Goal: Task Accomplishment & Management: Use online tool/utility

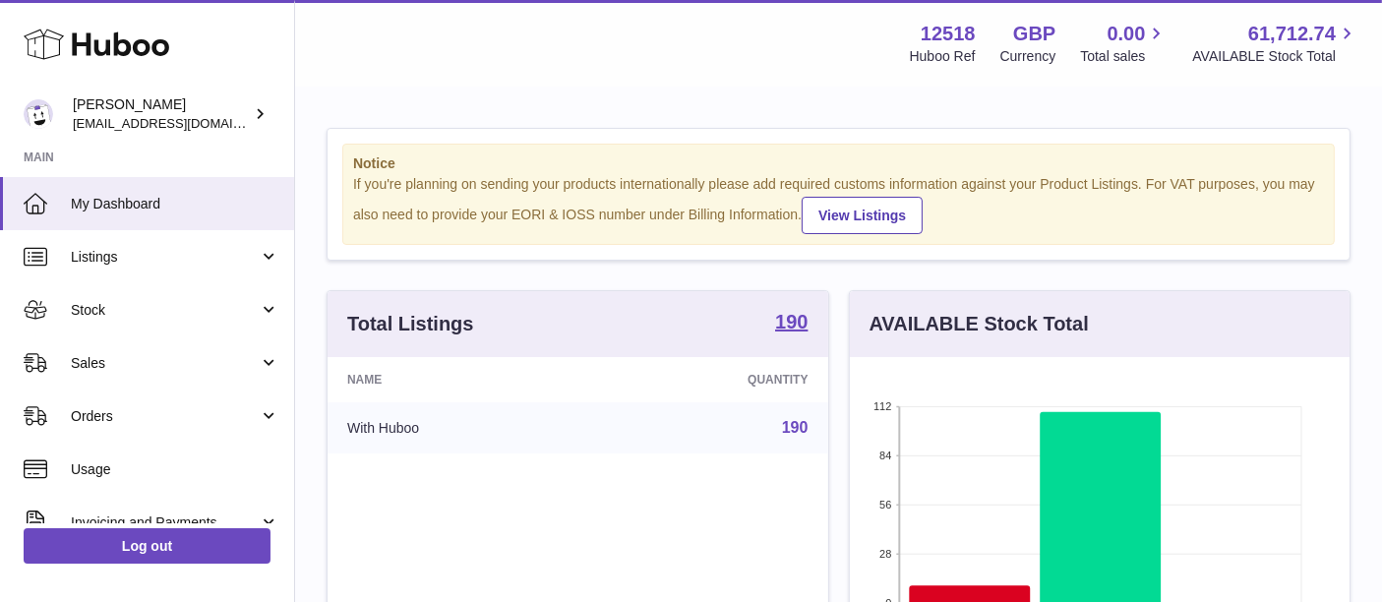
scroll to position [306, 501]
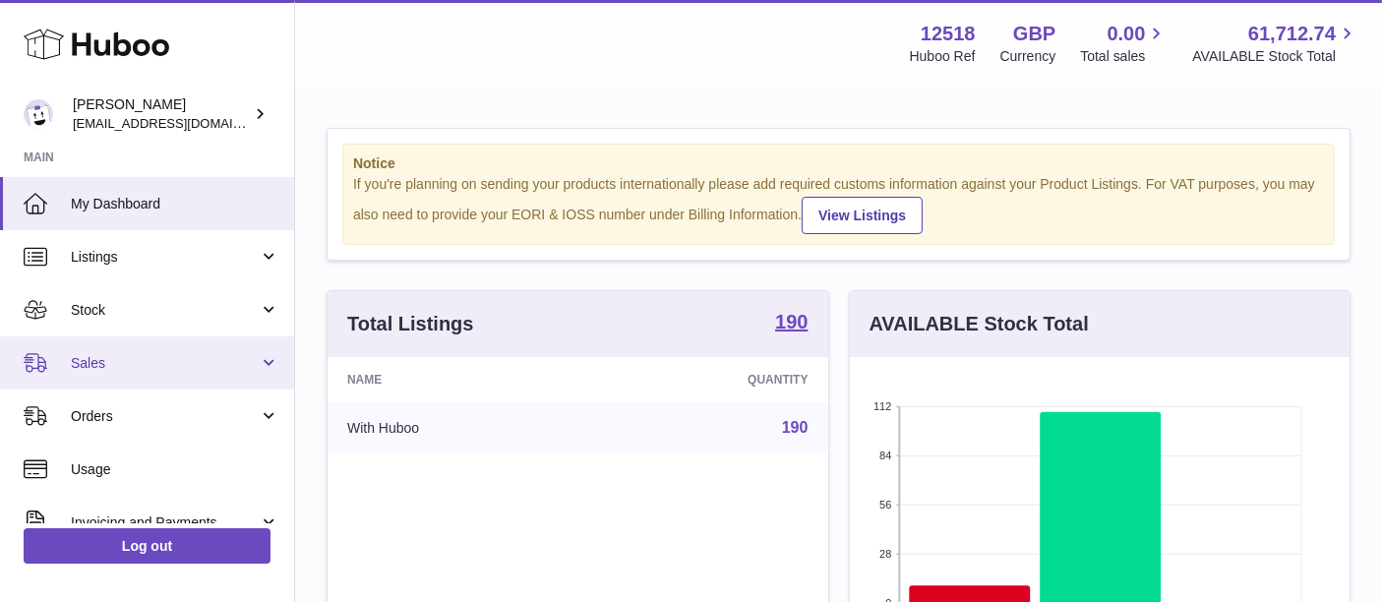
click at [199, 366] on span "Sales" at bounding box center [165, 363] width 188 height 19
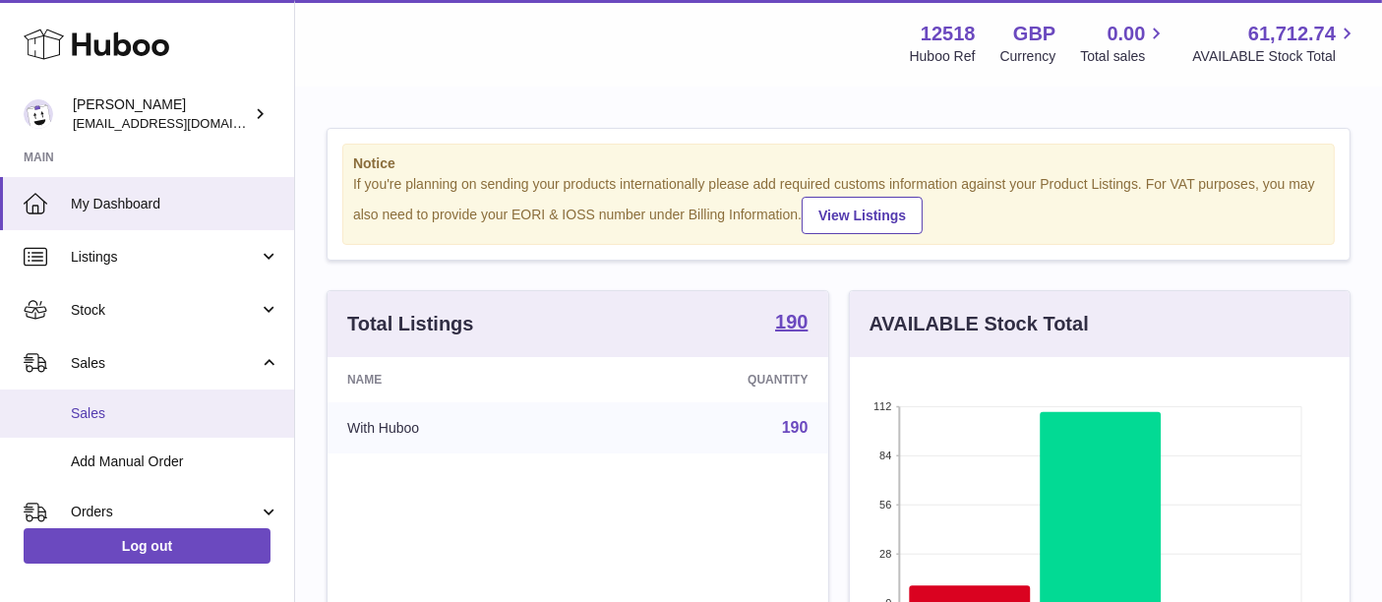
click at [194, 400] on link "Sales" at bounding box center [147, 413] width 294 height 48
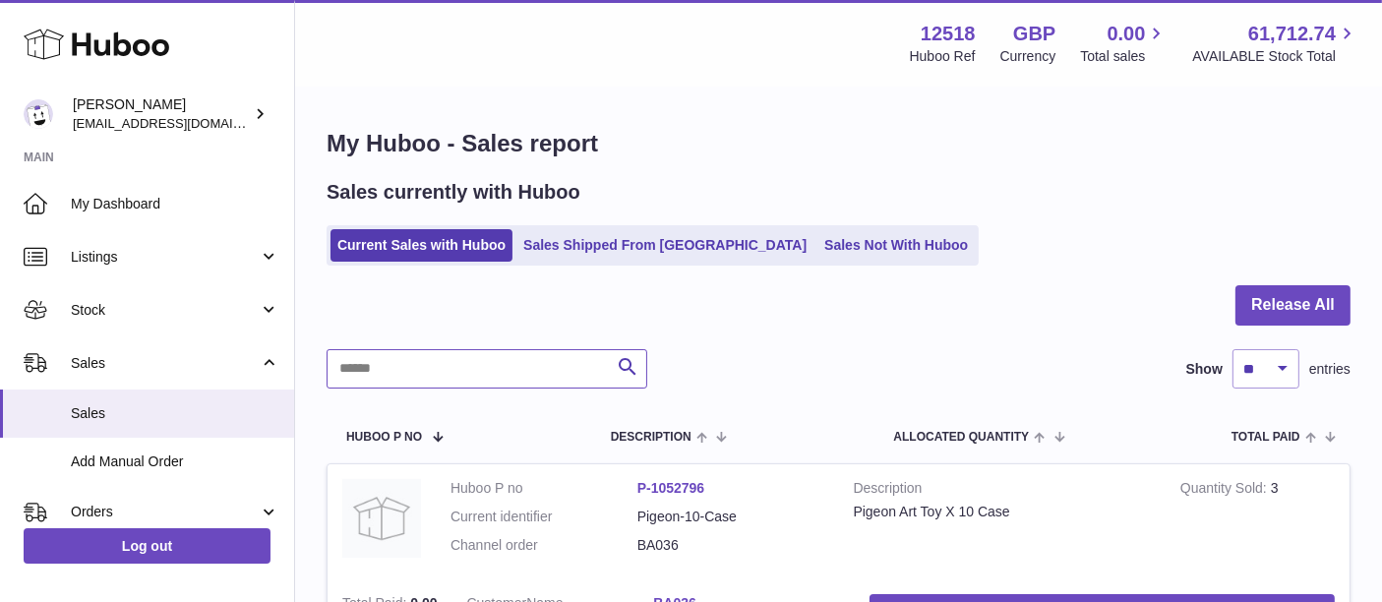
click at [430, 372] on input "text" at bounding box center [486, 368] width 321 height 39
paste input "**********"
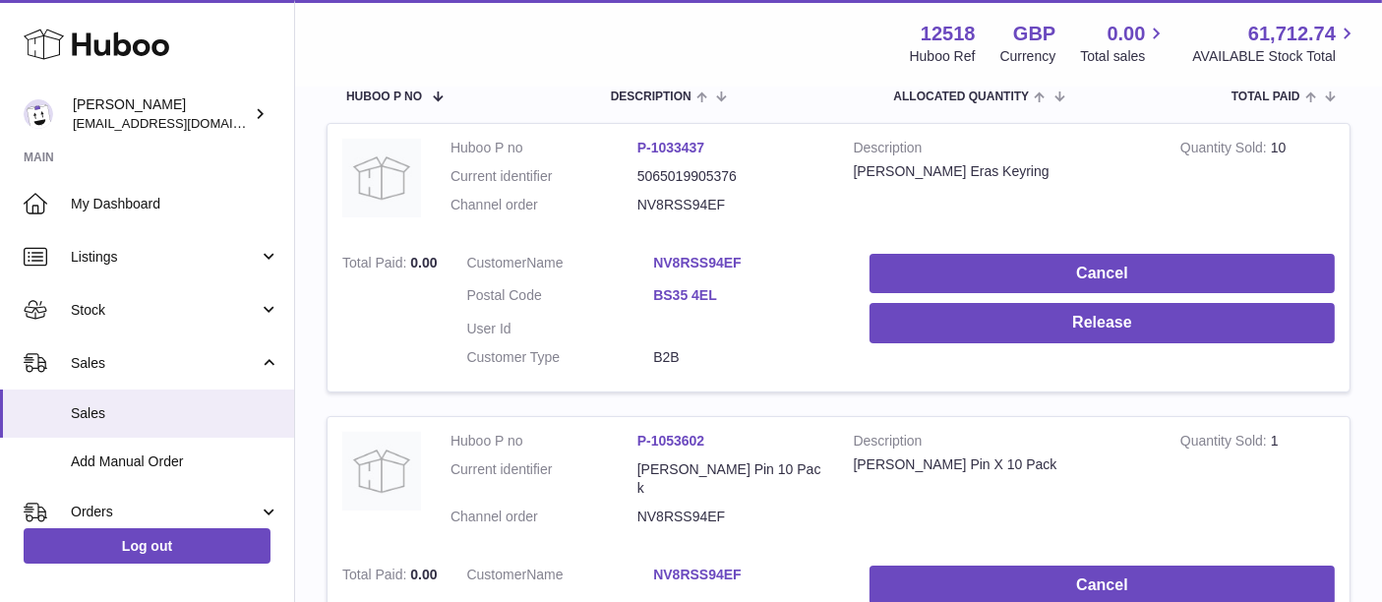
scroll to position [338, 0]
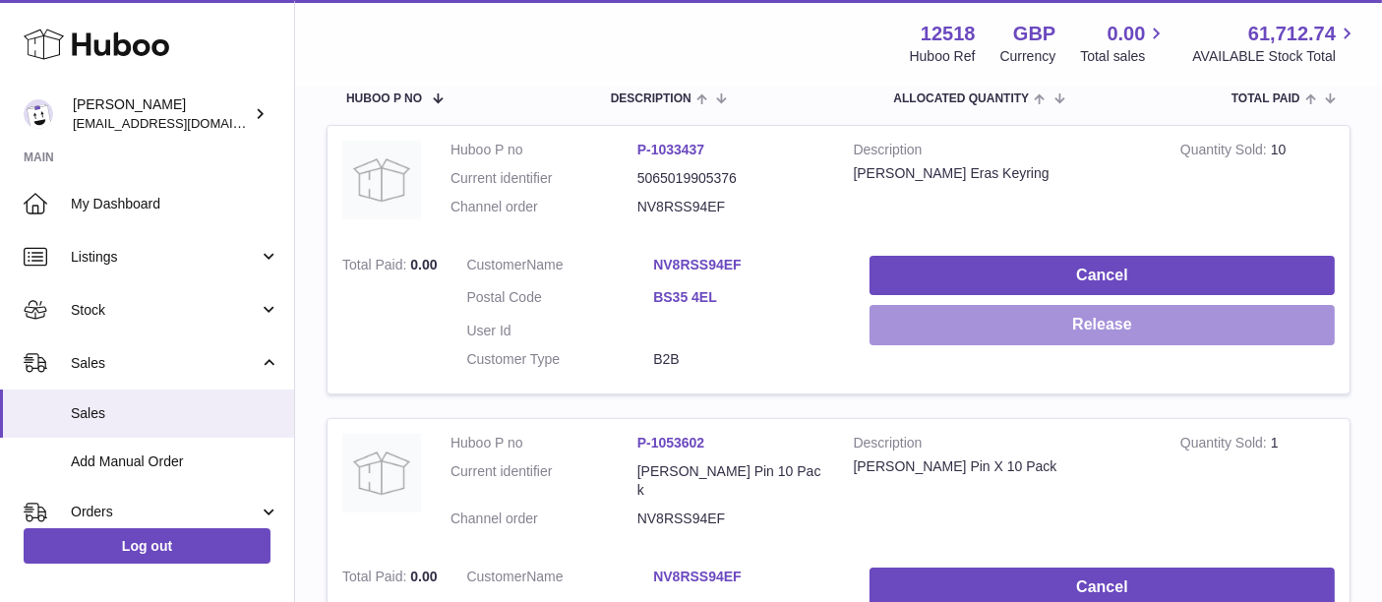
type input "**********"
click at [1008, 315] on button "Release" at bounding box center [1101, 325] width 465 height 40
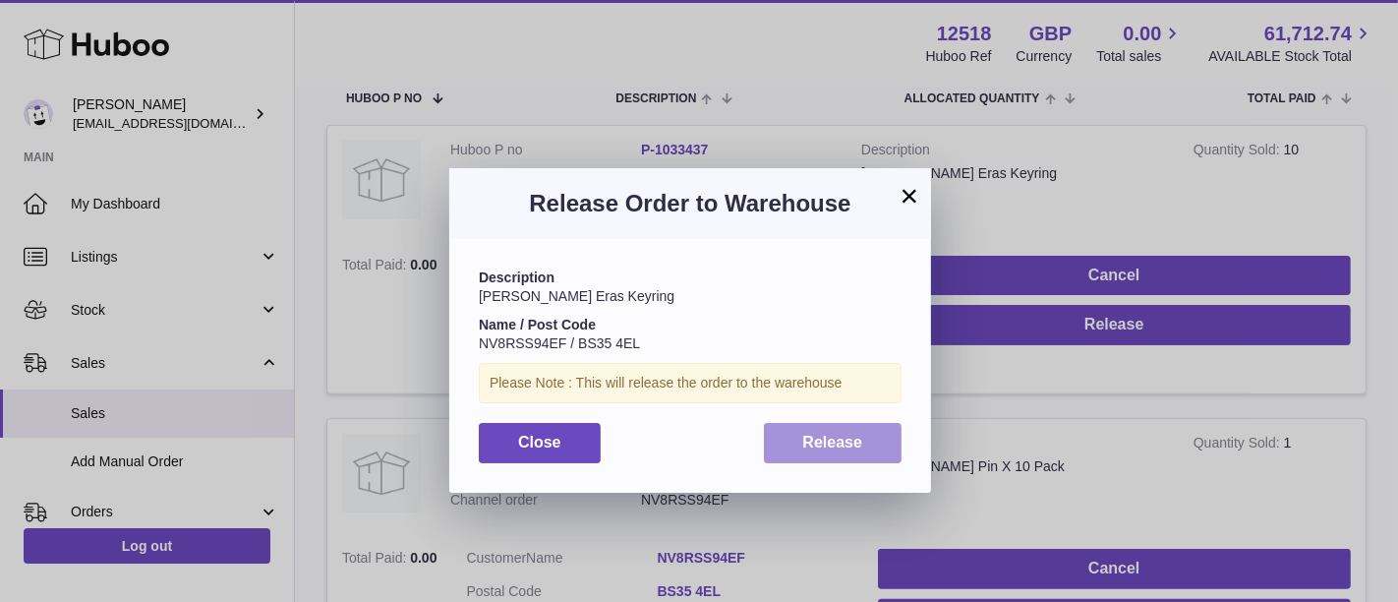
click at [800, 447] on button "Release" at bounding box center [833, 443] width 139 height 40
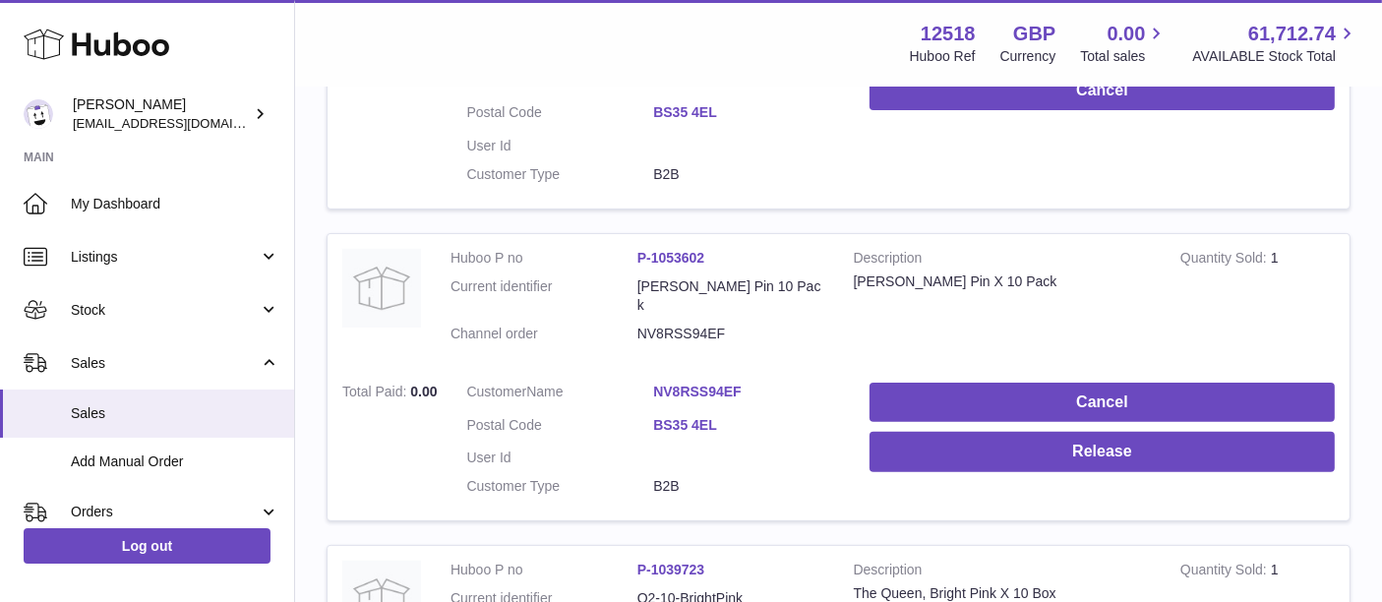
scroll to position [556, 0]
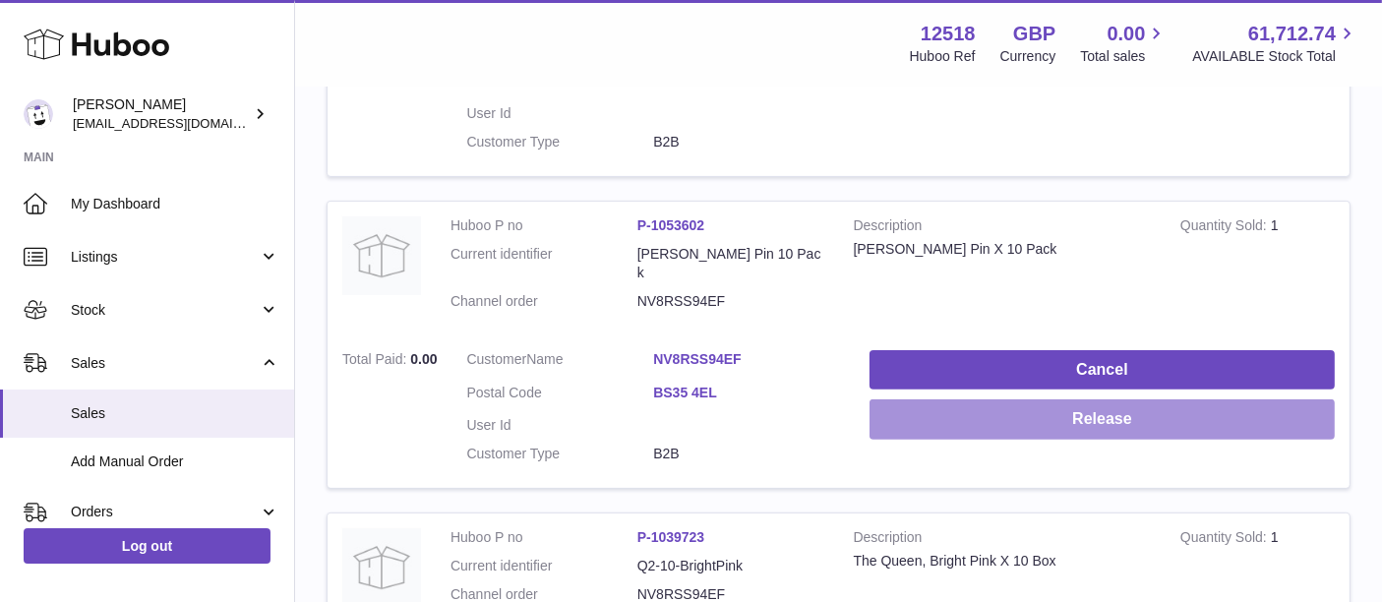
click at [976, 414] on button "Release" at bounding box center [1101, 419] width 465 height 40
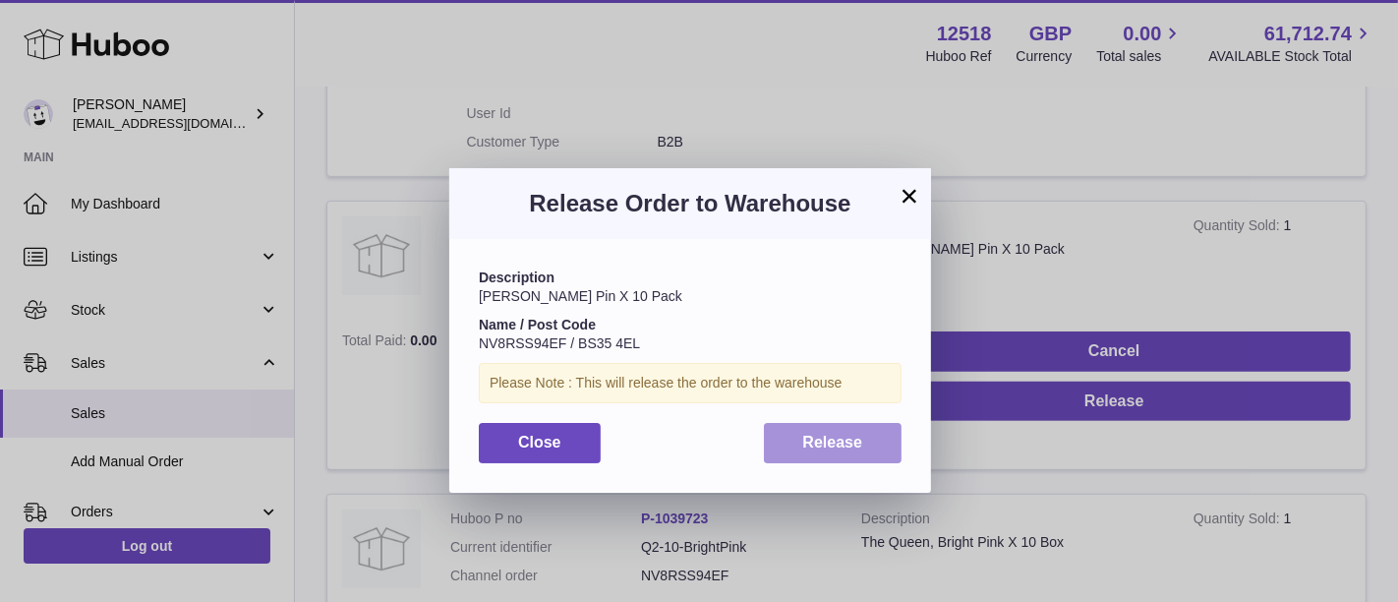
click at [814, 455] on button "Release" at bounding box center [833, 443] width 139 height 40
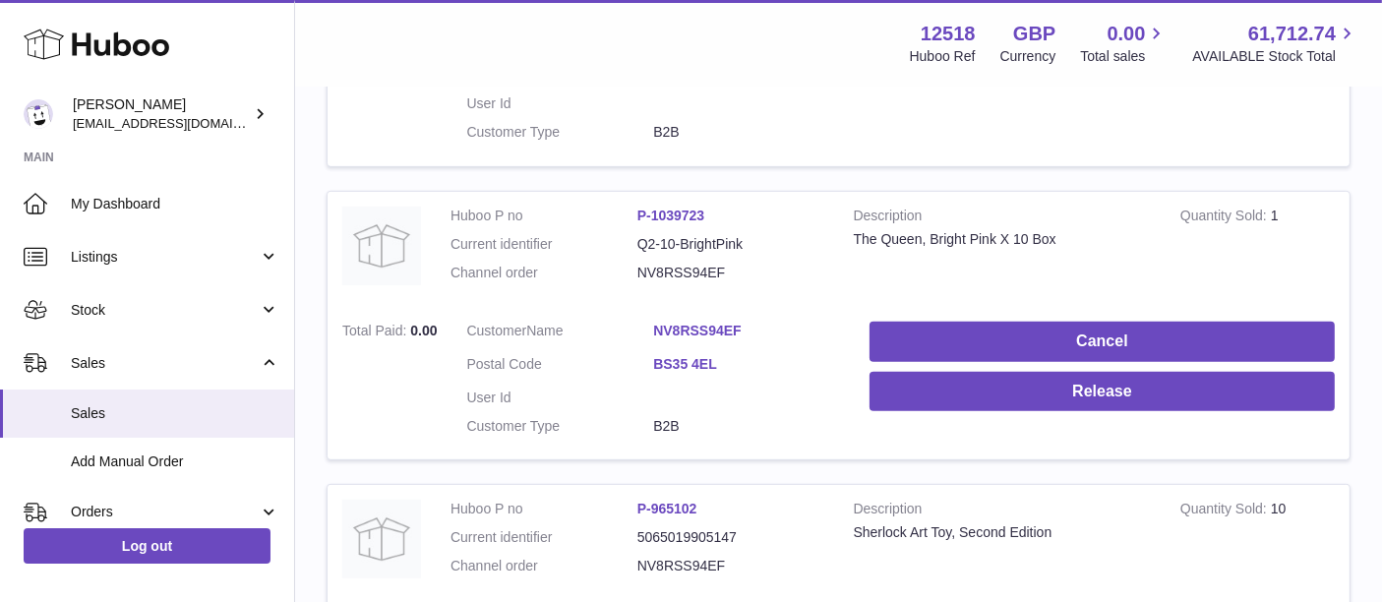
scroll to position [879, 0]
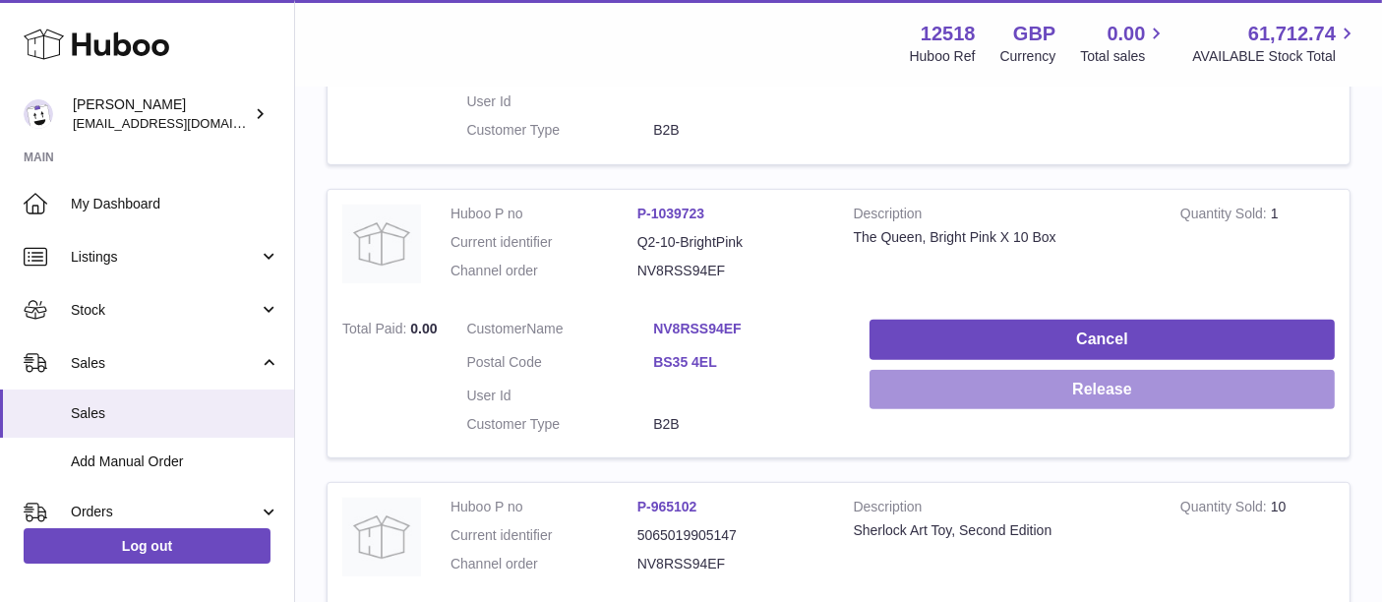
click at [1012, 370] on button "Release" at bounding box center [1101, 390] width 465 height 40
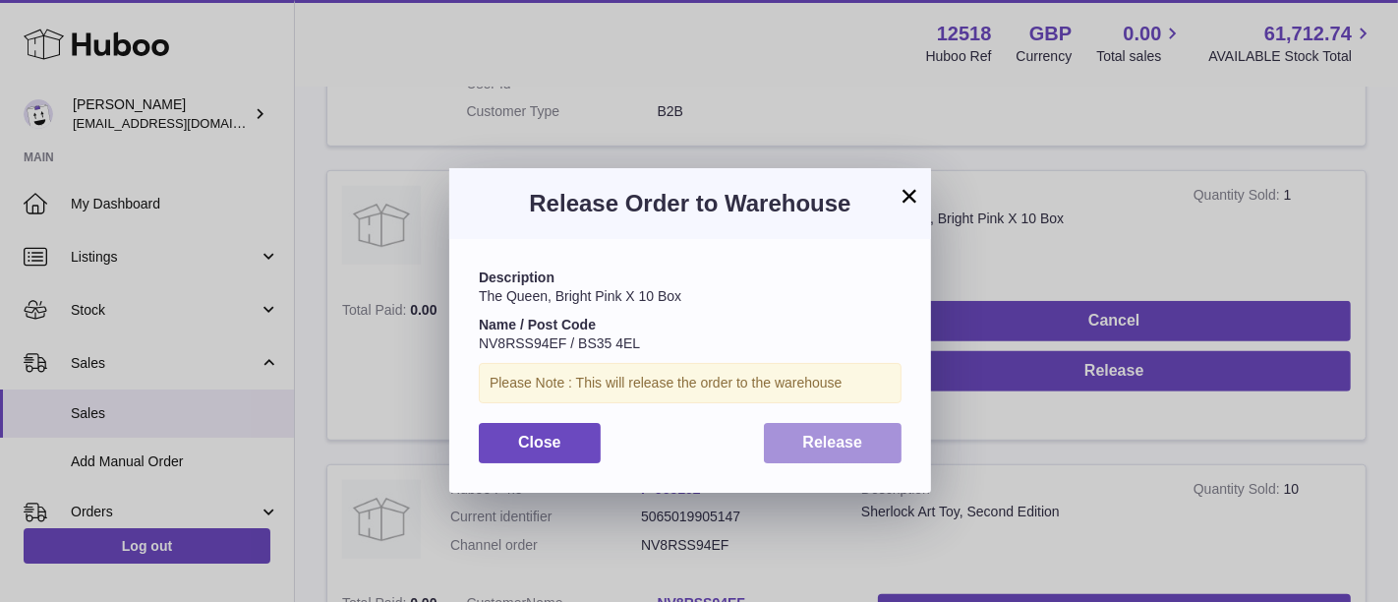
click at [855, 456] on button "Release" at bounding box center [833, 443] width 139 height 40
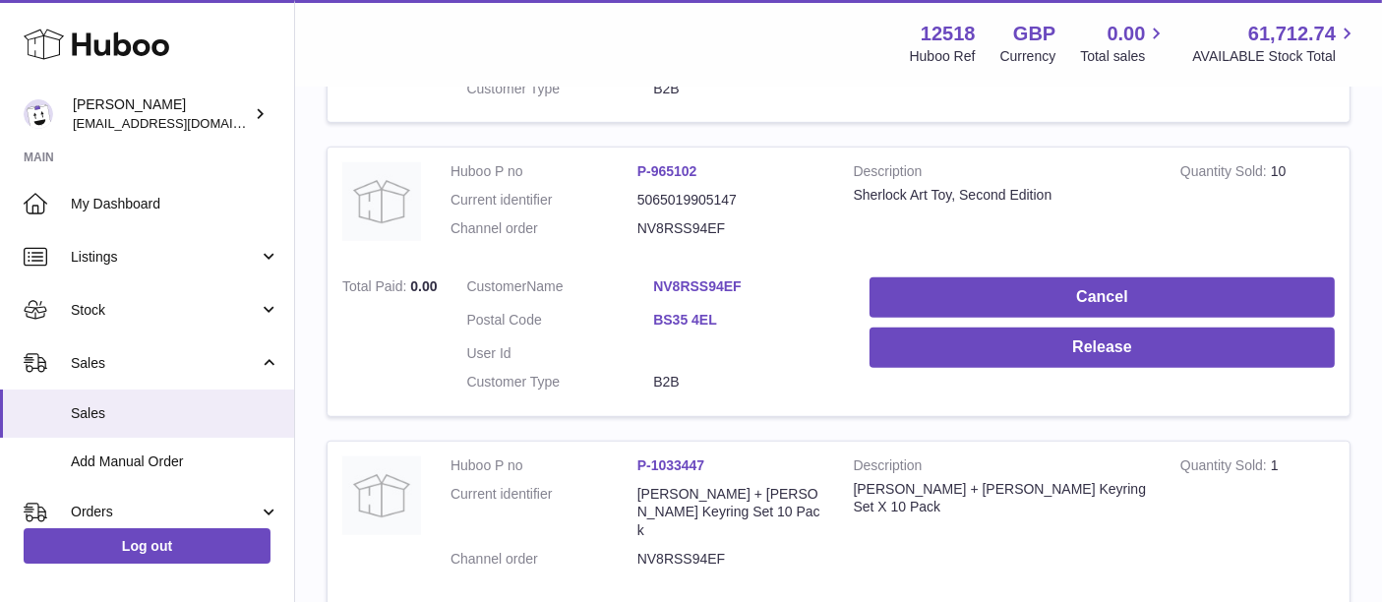
scroll to position [1231, 0]
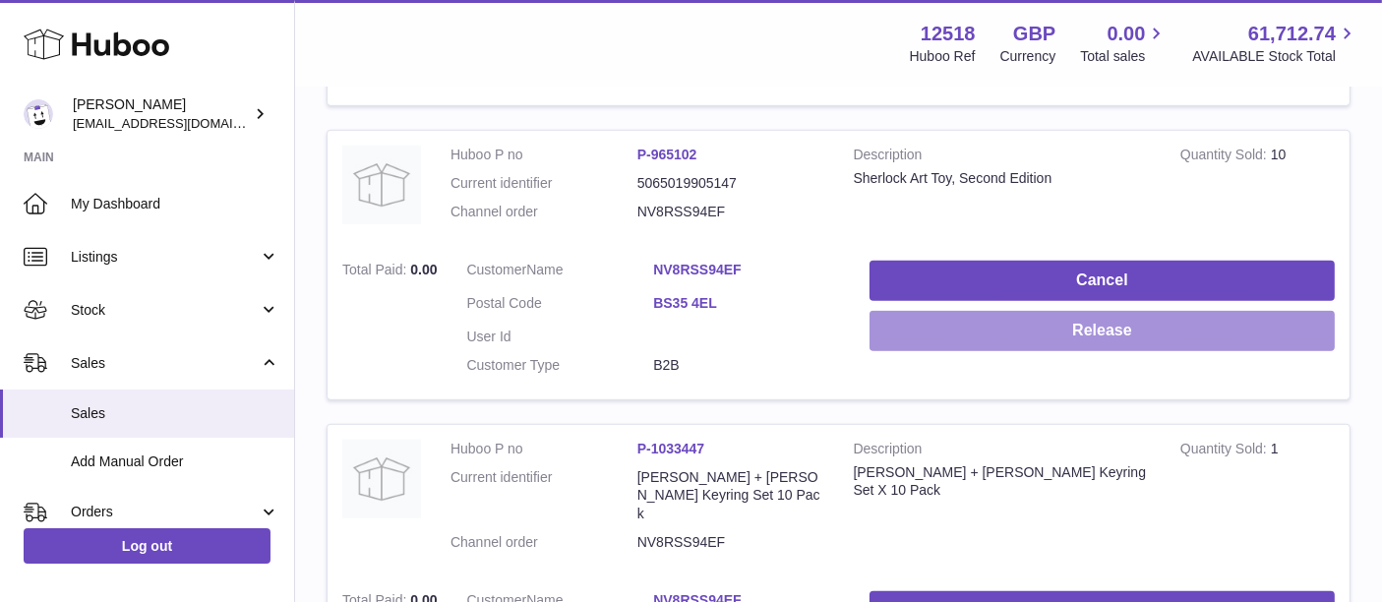
click at [1096, 328] on button "Release" at bounding box center [1101, 331] width 465 height 40
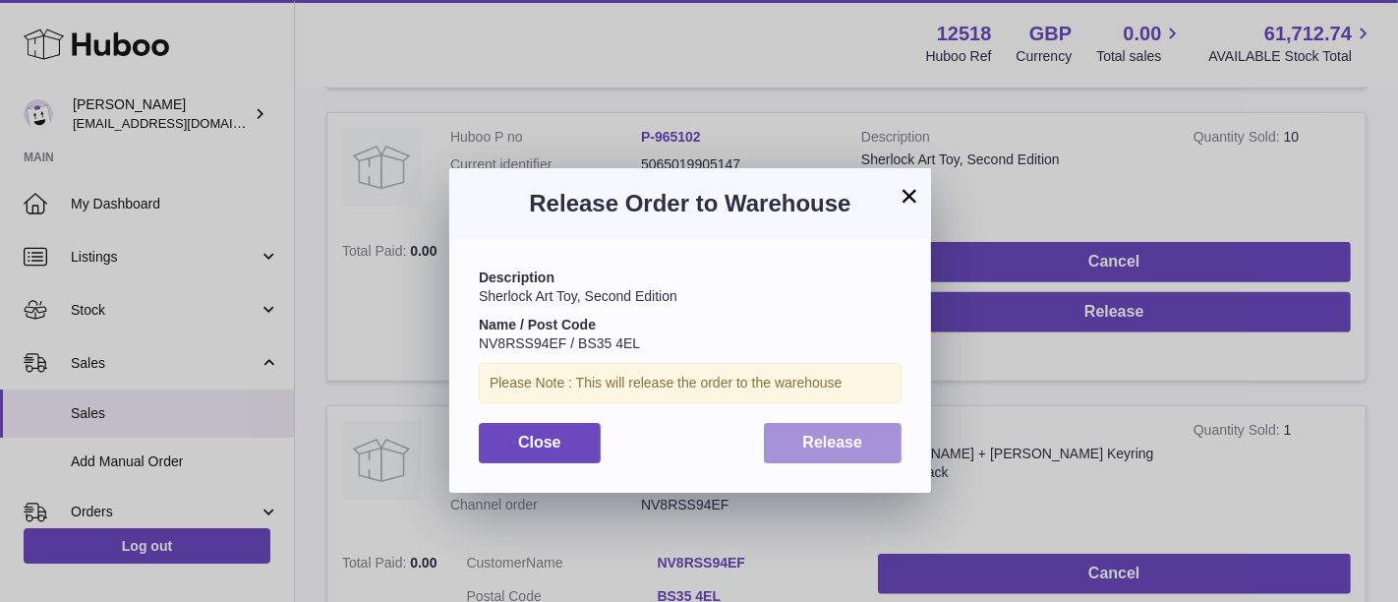
click at [862, 424] on button "Release" at bounding box center [833, 443] width 139 height 40
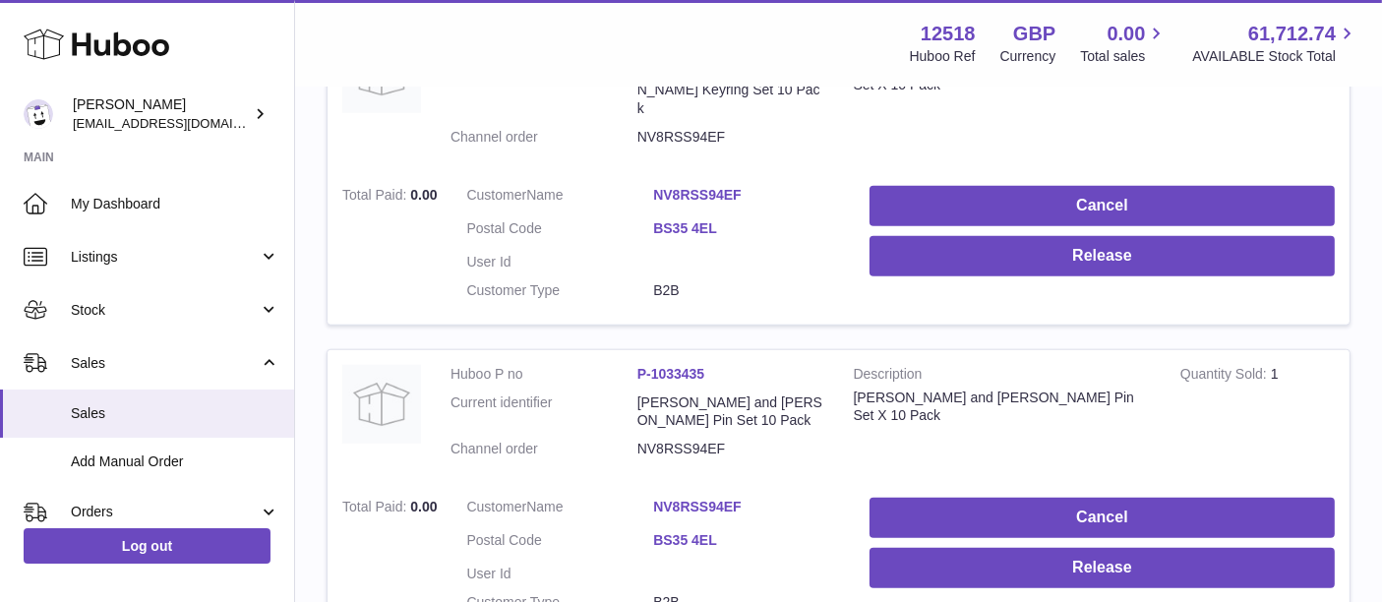
scroll to position [1637, 0]
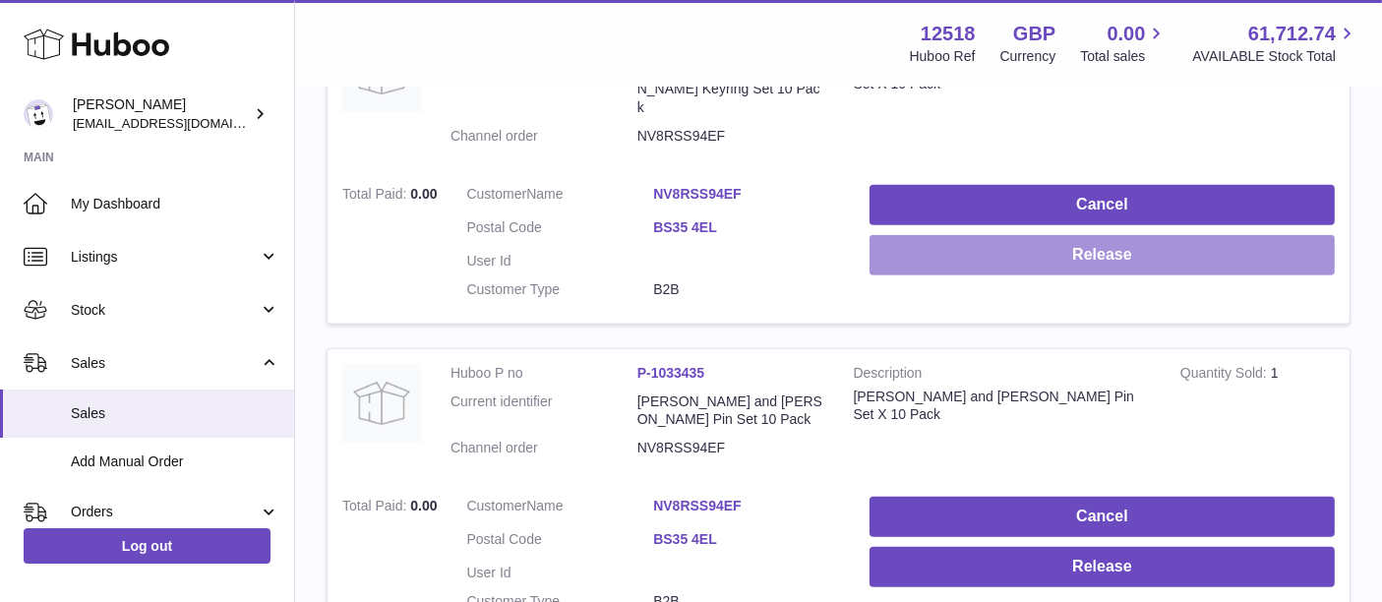
click at [1090, 235] on button "Release" at bounding box center [1101, 255] width 465 height 40
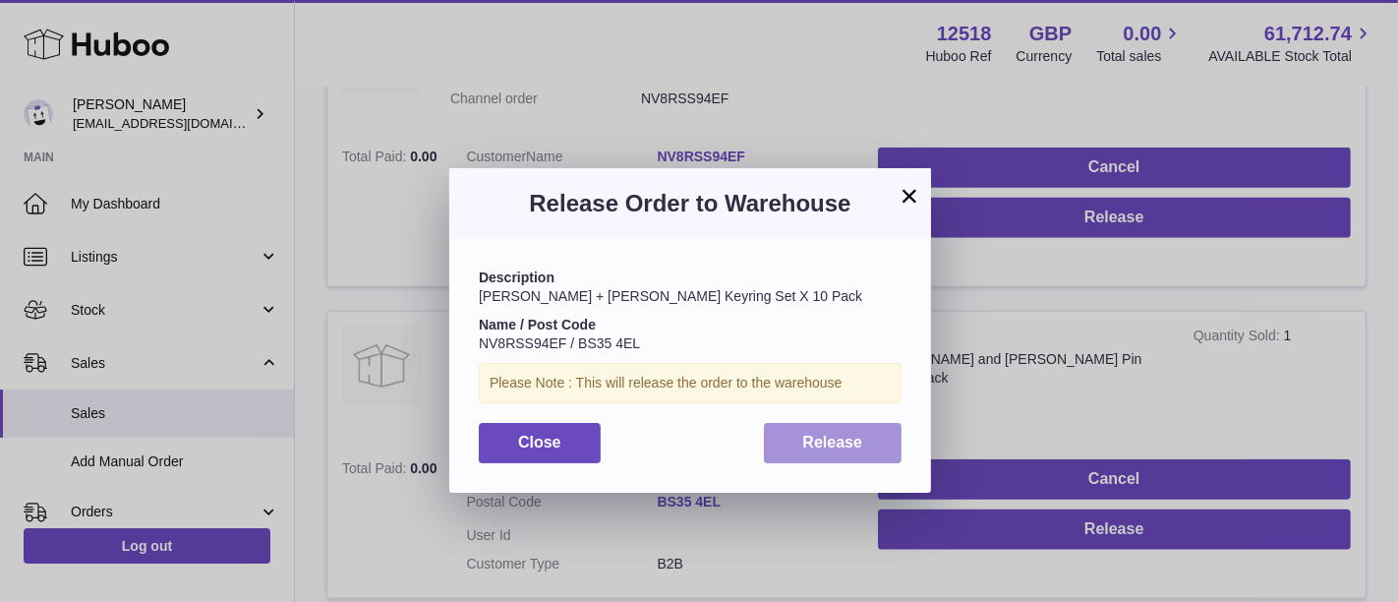
click at [863, 431] on button "Release" at bounding box center [833, 443] width 139 height 40
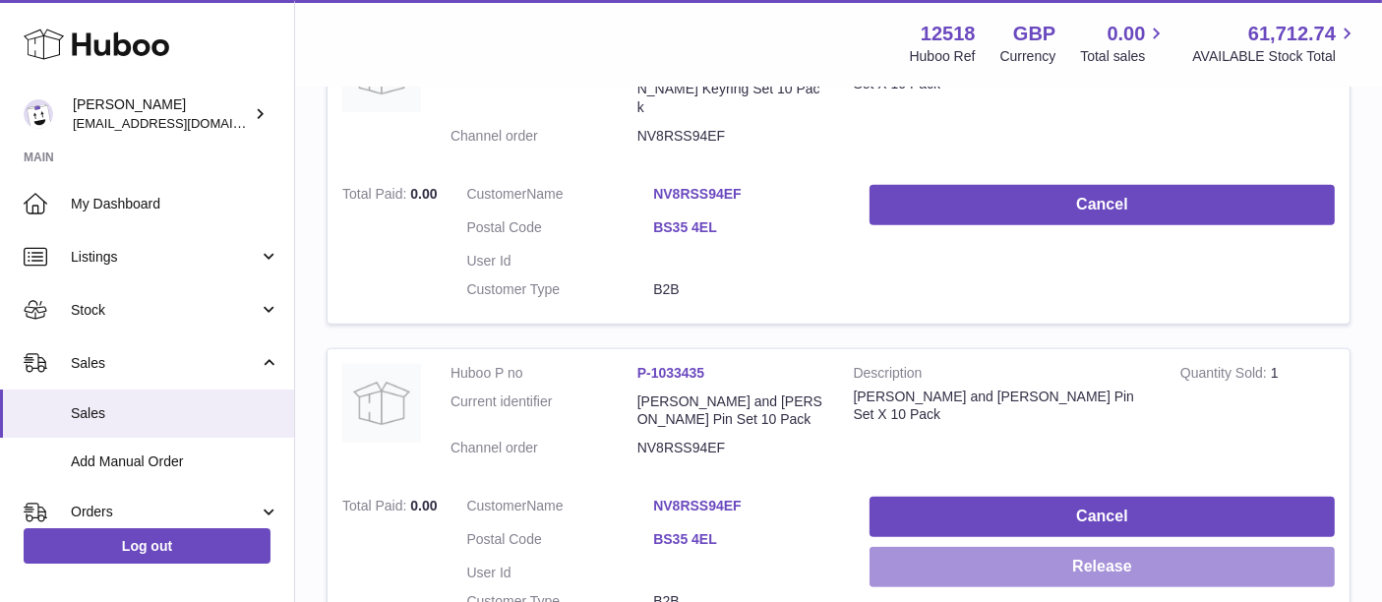
click at [996, 547] on button "Release" at bounding box center [1101, 567] width 465 height 40
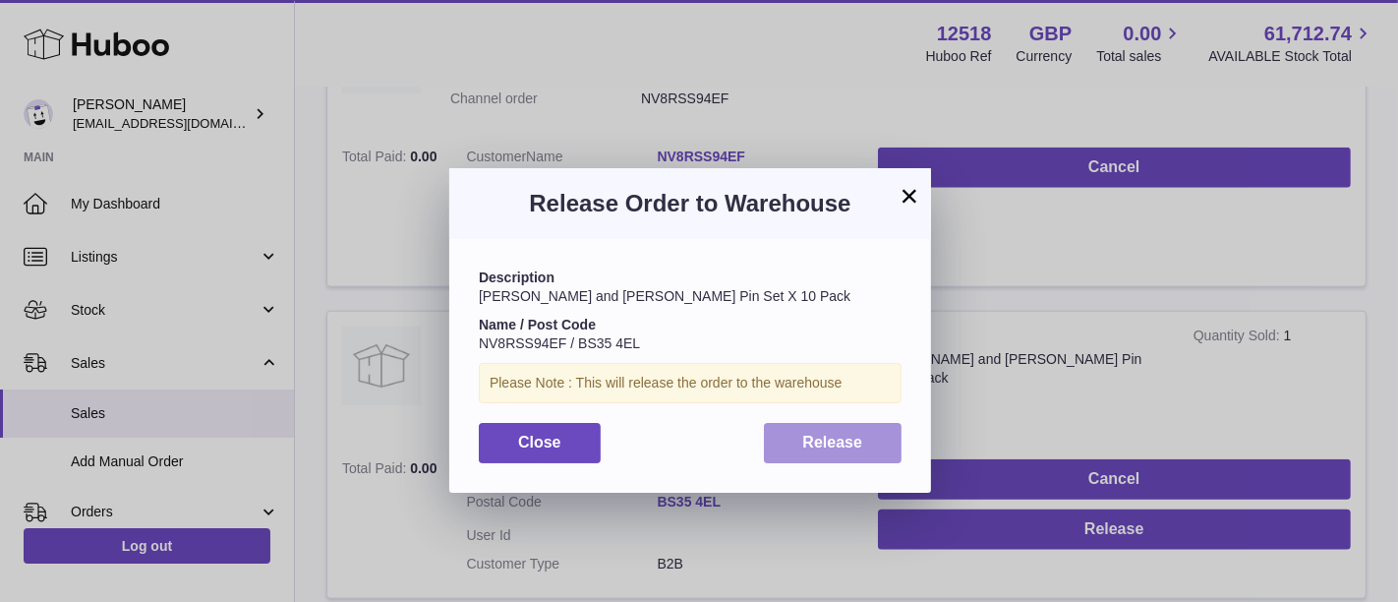
click at [862, 457] on button "Release" at bounding box center [833, 443] width 139 height 40
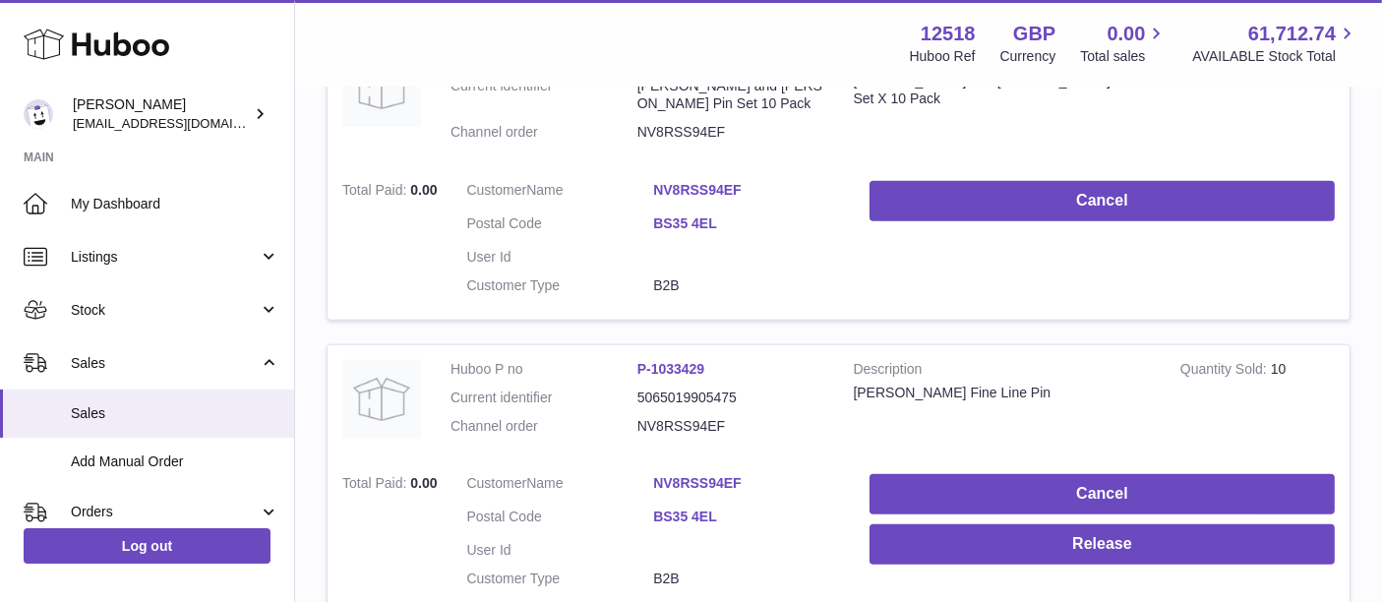
scroll to position [1959, 0]
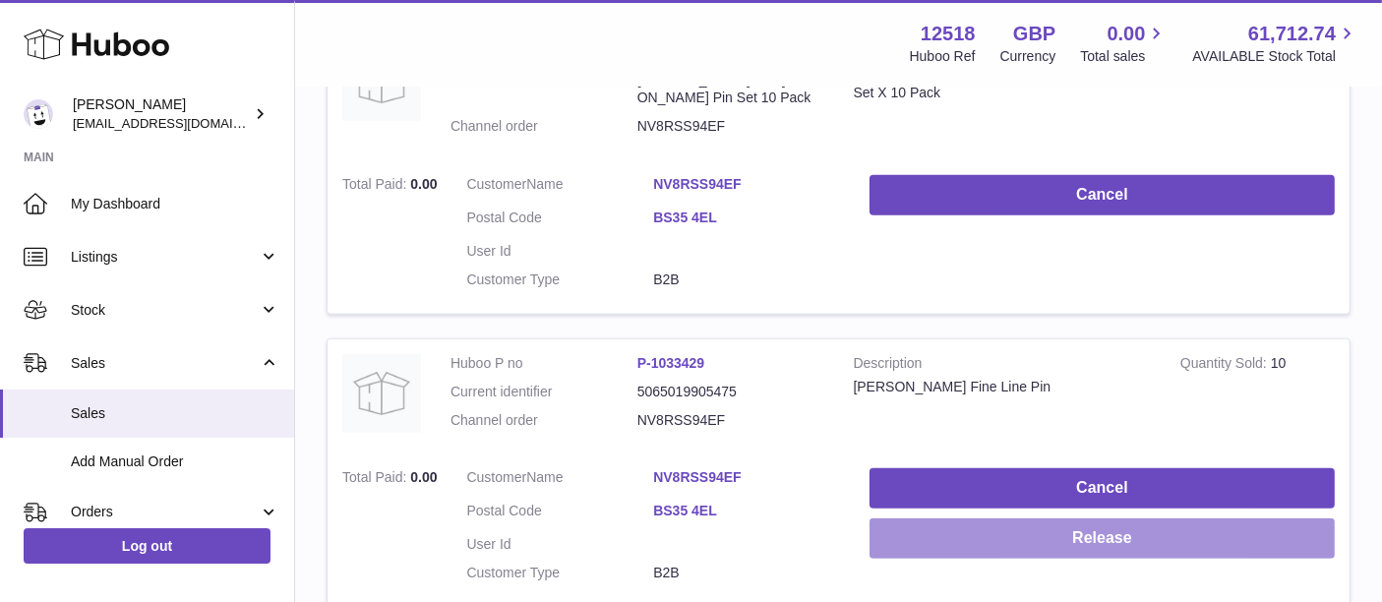
click at [971, 518] on button "Release" at bounding box center [1101, 538] width 465 height 40
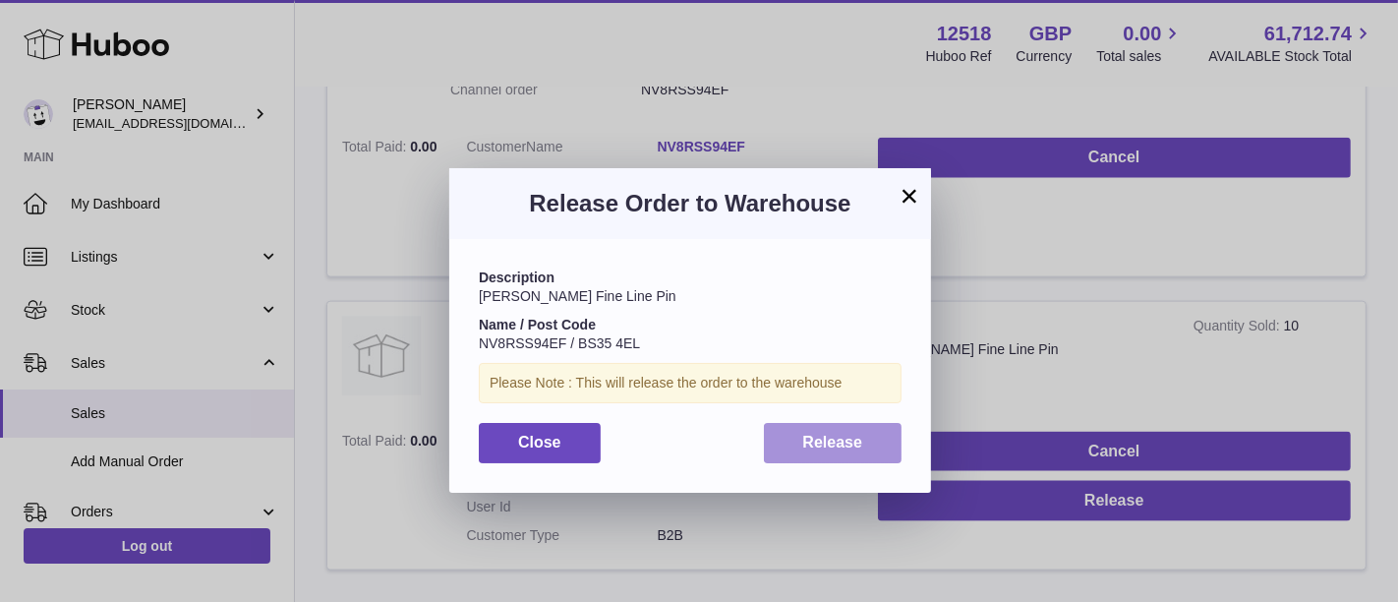
click at [850, 442] on span "Release" at bounding box center [833, 442] width 60 height 17
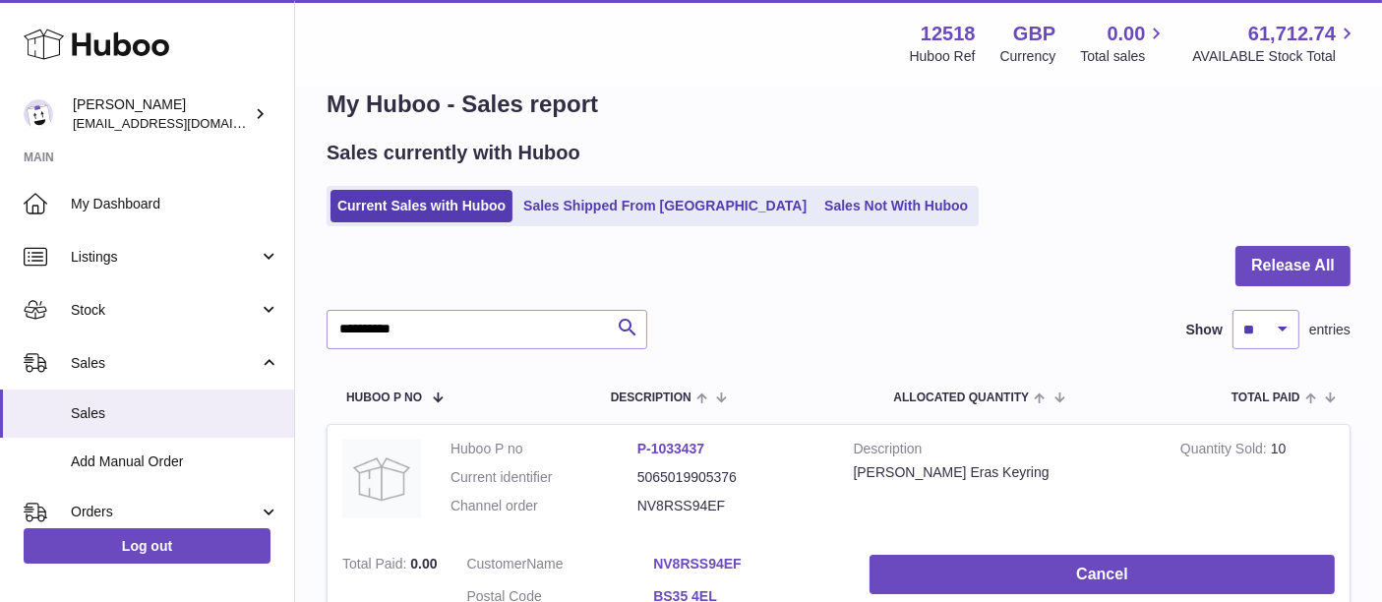
scroll to position [40, 0]
